Goal: Transaction & Acquisition: Purchase product/service

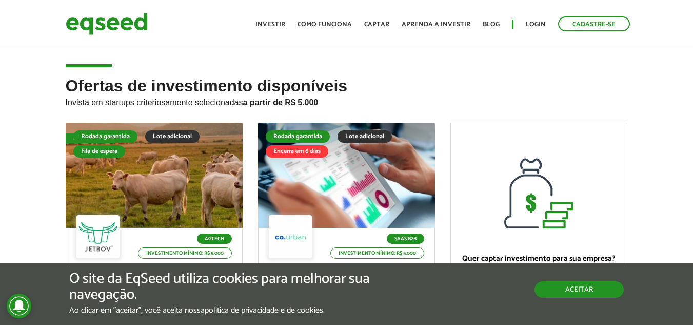
click at [606, 294] on button "Aceitar" at bounding box center [578, 289] width 89 height 16
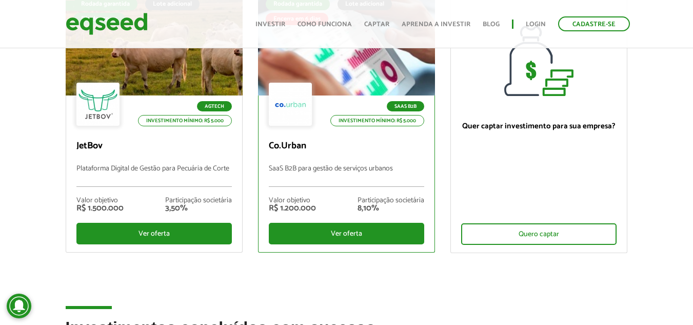
scroll to position [171, 0]
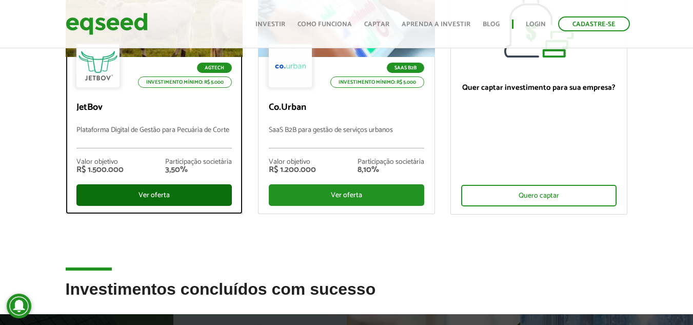
click at [169, 197] on div "Ver oferta" at bounding box center [153, 195] width 155 height 22
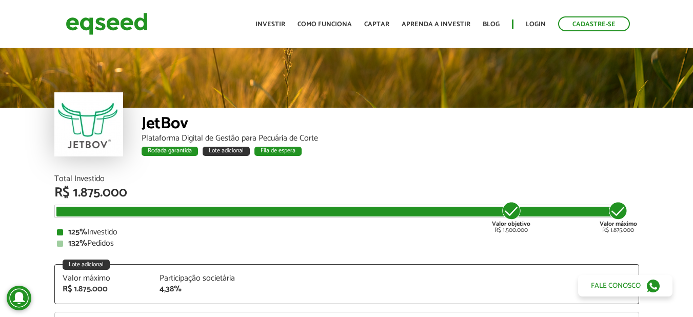
scroll to position [1259, 0]
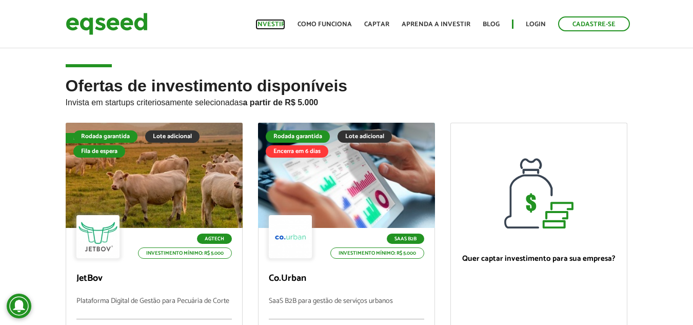
click at [269, 24] on link "Investir" at bounding box center [270, 24] width 30 height 7
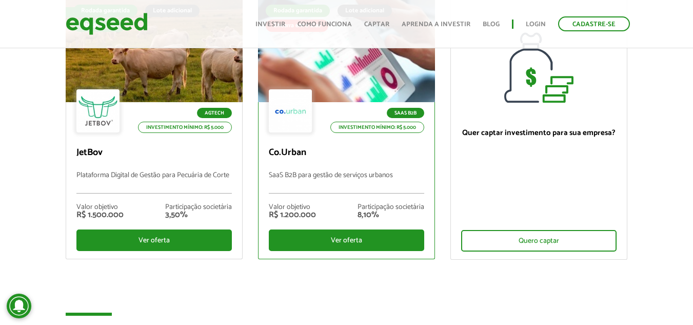
scroll to position [150, 0]
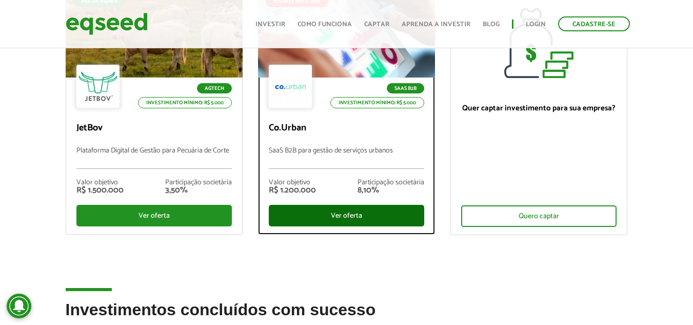
click at [349, 218] on div "Ver oferta" at bounding box center [346, 216] width 155 height 22
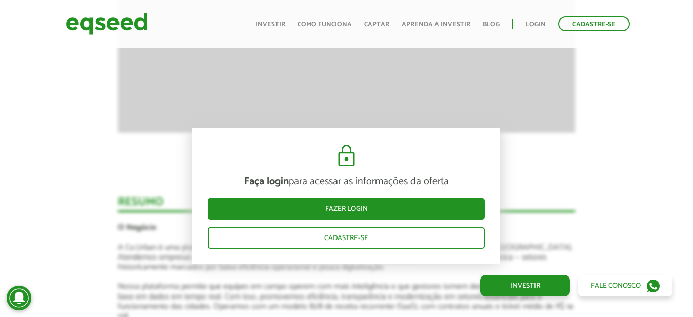
scroll to position [1430, 0]
